Goal: Task Accomplishment & Management: Use online tool/utility

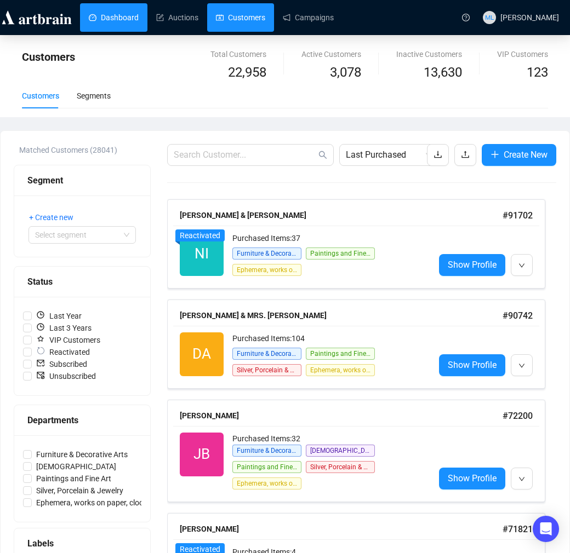
click at [120, 15] on link "Dashboard" at bounding box center [114, 17] width 50 height 28
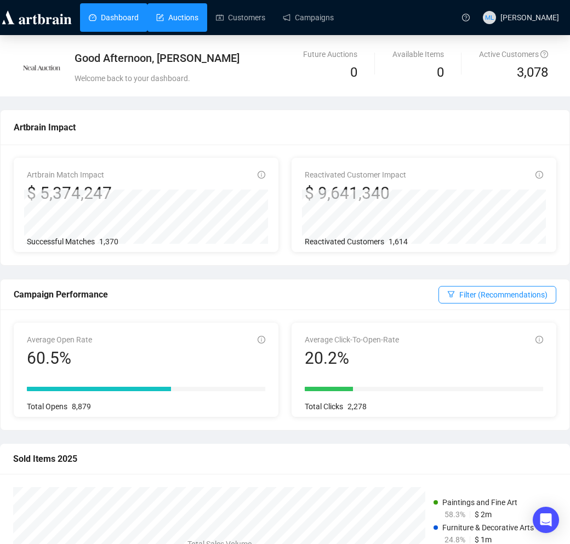
click at [186, 13] on link "Auctions" at bounding box center [177, 17] width 42 height 28
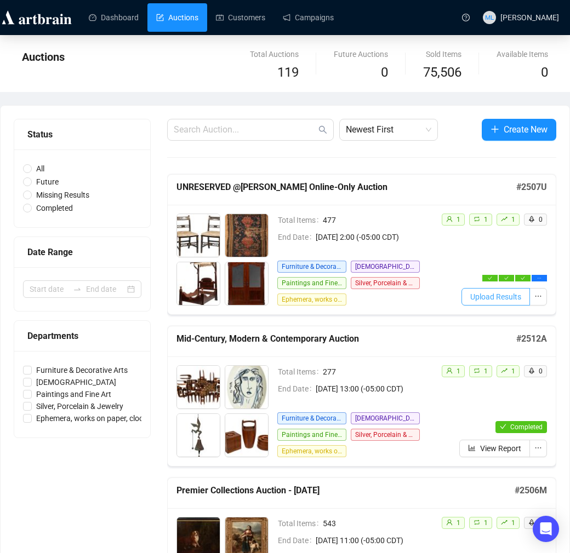
click at [505, 296] on span "Upload Results" at bounding box center [495, 297] width 51 height 12
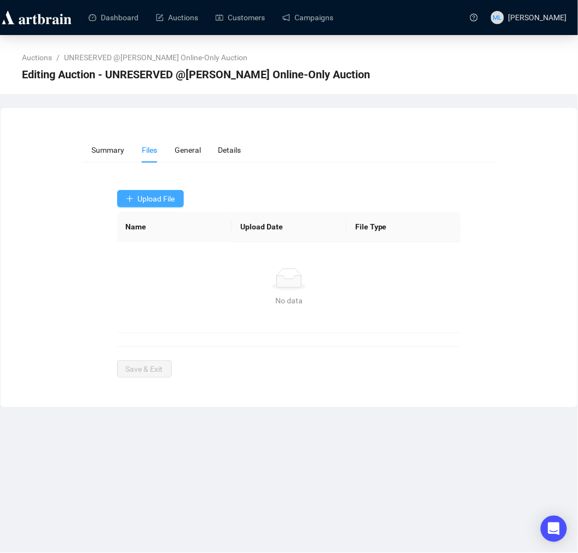
click at [169, 201] on span "Upload File" at bounding box center [156, 198] width 37 height 9
click at [162, 222] on span "Winning Bids" at bounding box center [151, 225] width 50 height 12
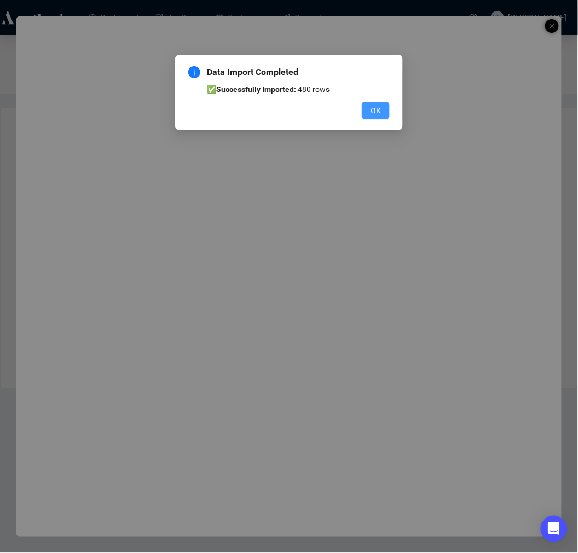
click at [380, 113] on span "OK" at bounding box center [376, 111] width 10 height 12
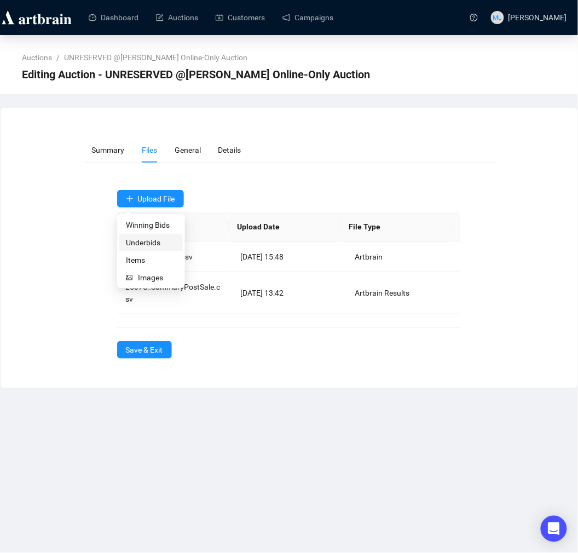
click at [145, 239] on span "Underbids" at bounding box center [151, 243] width 50 height 12
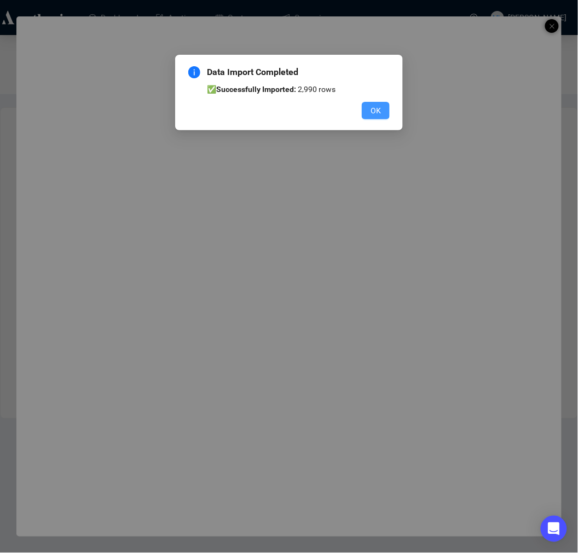
click at [382, 113] on button "OK" at bounding box center [376, 111] width 28 height 18
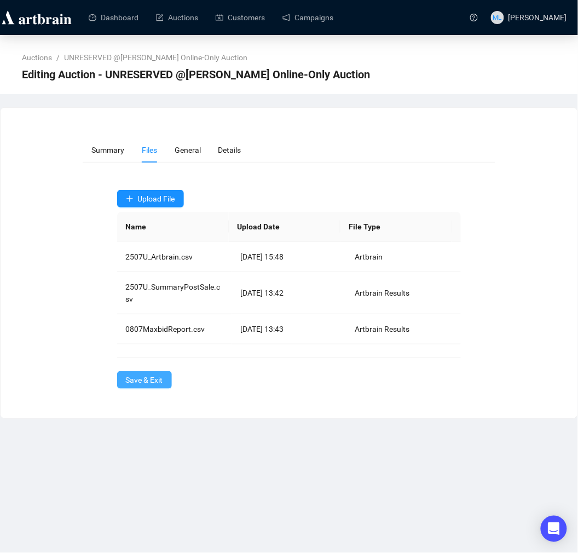
click at [160, 385] on span "Save & Exit" at bounding box center [144, 380] width 37 height 12
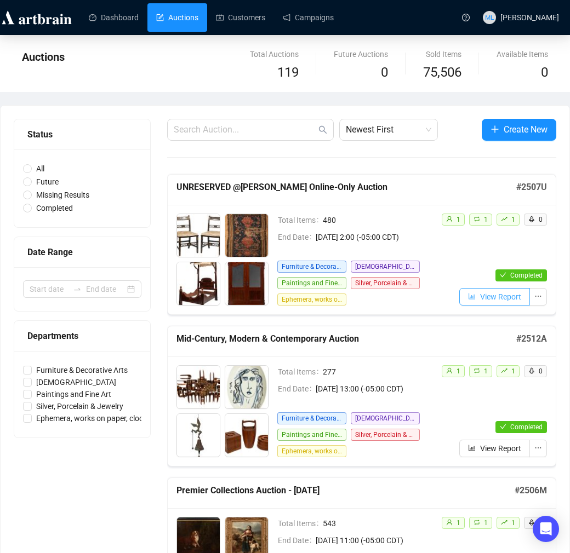
click at [492, 299] on span "View Report" at bounding box center [500, 297] width 41 height 12
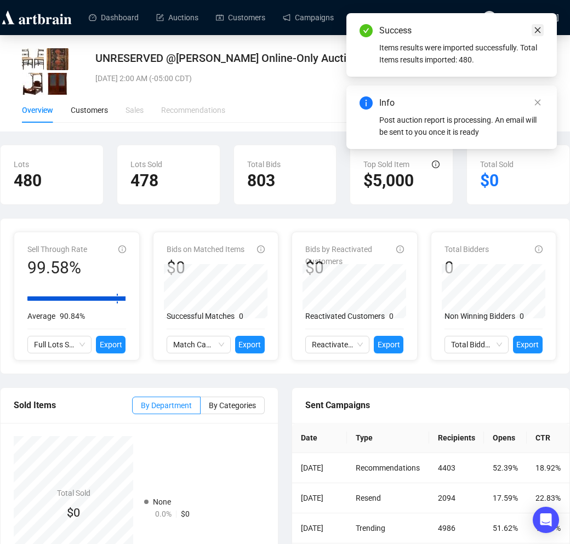
click at [538, 25] on link "Close" at bounding box center [537, 30] width 12 height 12
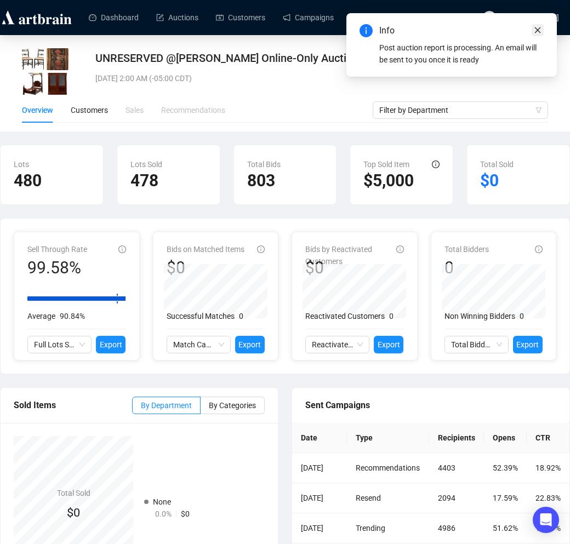
click at [537, 31] on icon "close" at bounding box center [537, 30] width 8 height 8
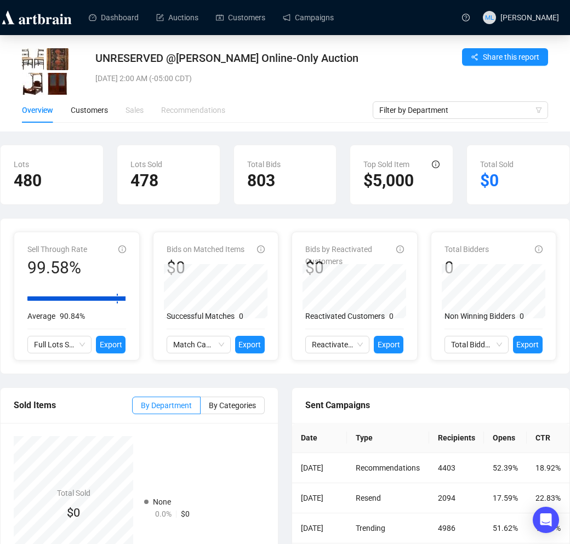
click at [36, 15] on img at bounding box center [36, 18] width 73 height 18
click at [114, 15] on link "Dashboard" at bounding box center [114, 17] width 50 height 28
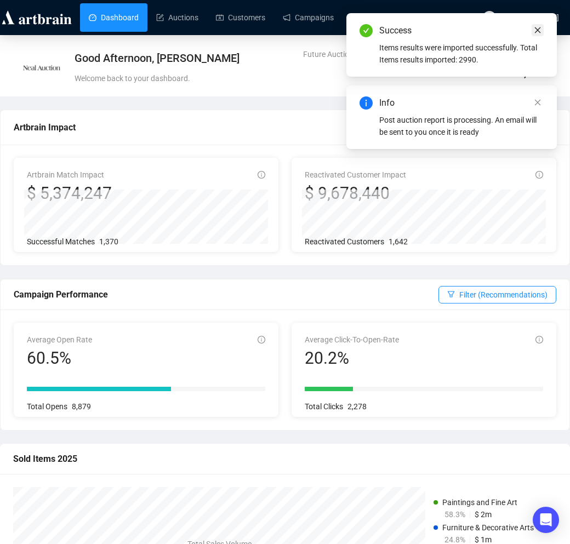
click at [542, 30] on link "Close" at bounding box center [537, 30] width 12 height 12
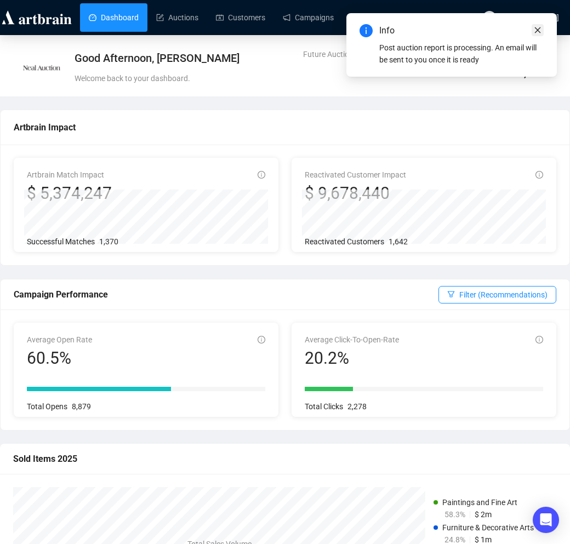
click at [538, 29] on icon "close" at bounding box center [538, 30] width 6 height 6
